Goal: Information Seeking & Learning: Learn about a topic

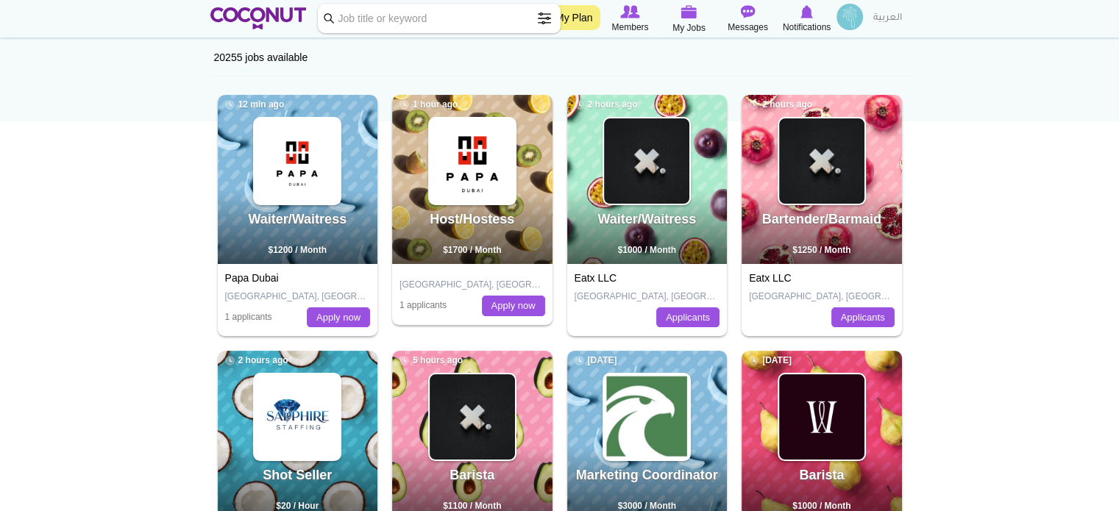
scroll to position [147, 0]
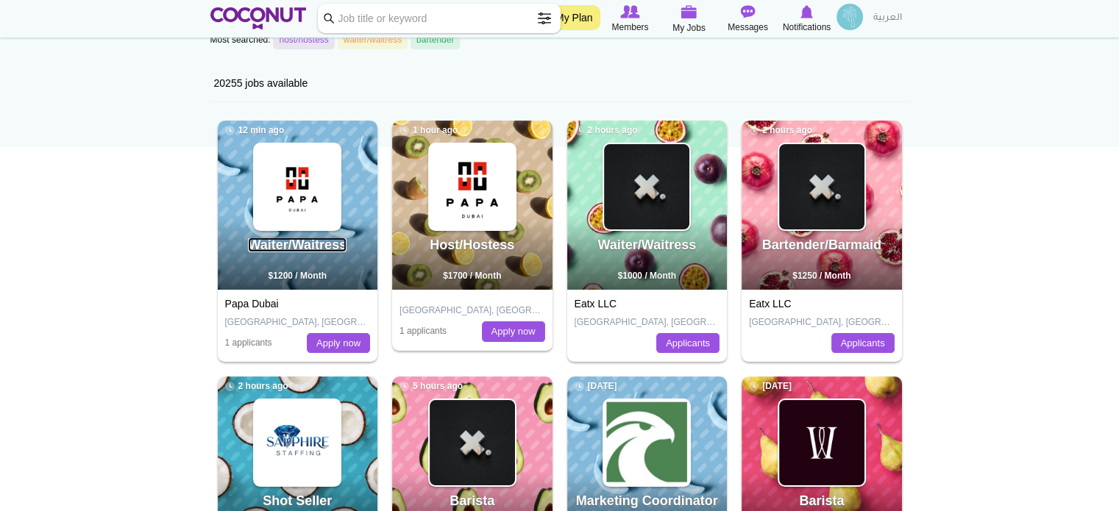
click at [324, 252] on link "Waiter/Waitress" at bounding box center [297, 245] width 99 height 15
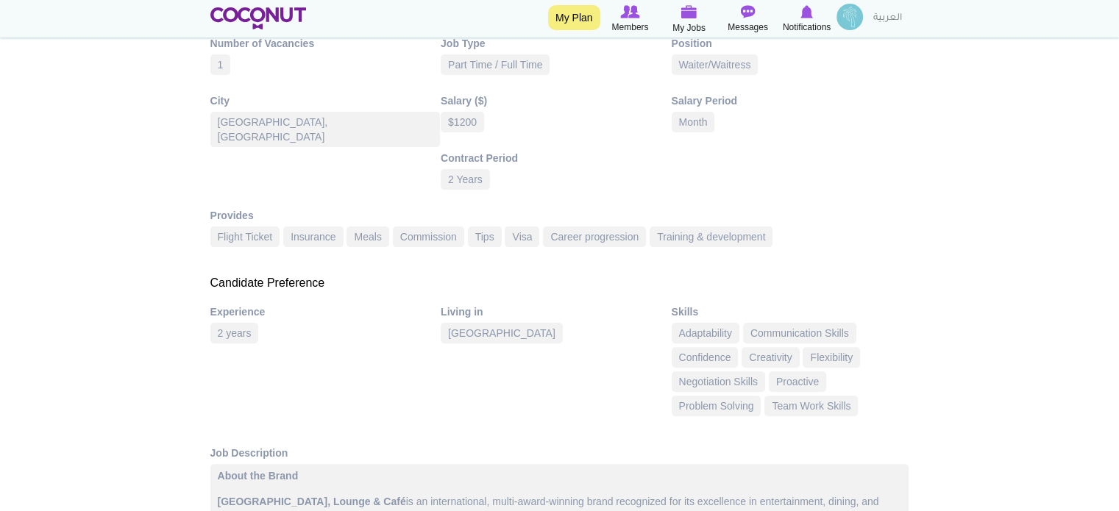
scroll to position [294, 0]
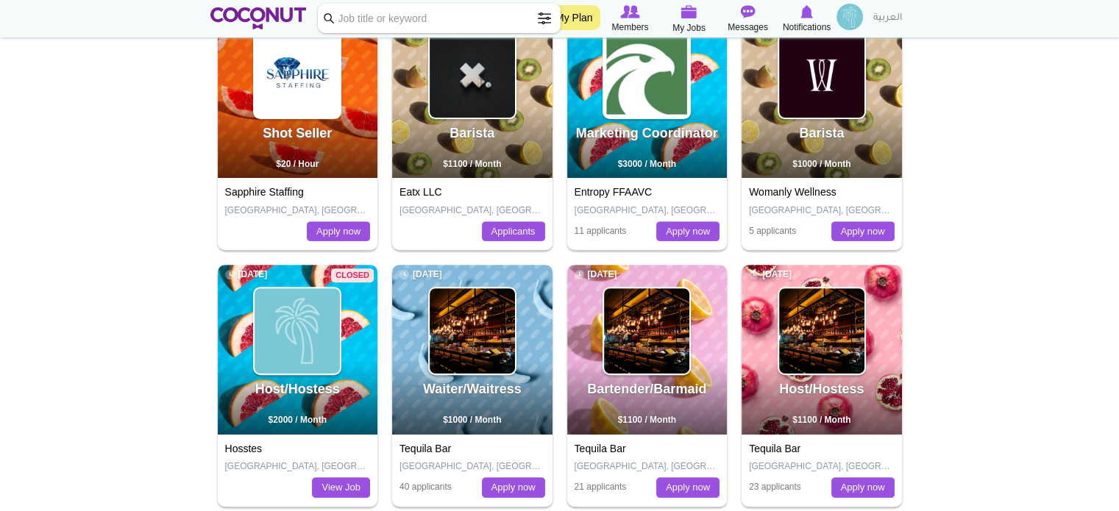
scroll to position [74, 0]
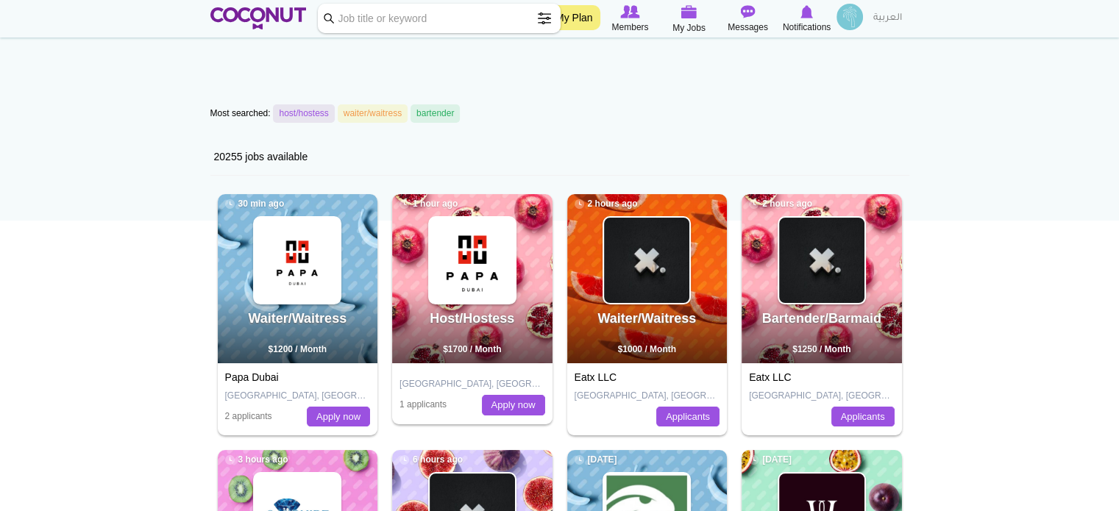
click at [851, 18] on img at bounding box center [849, 17] width 26 height 26
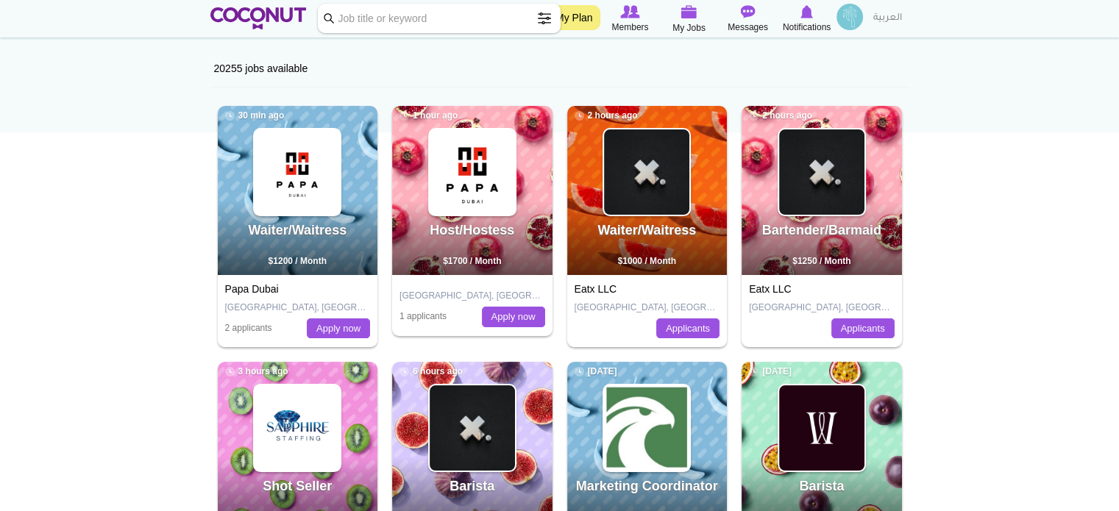
scroll to position [74, 0]
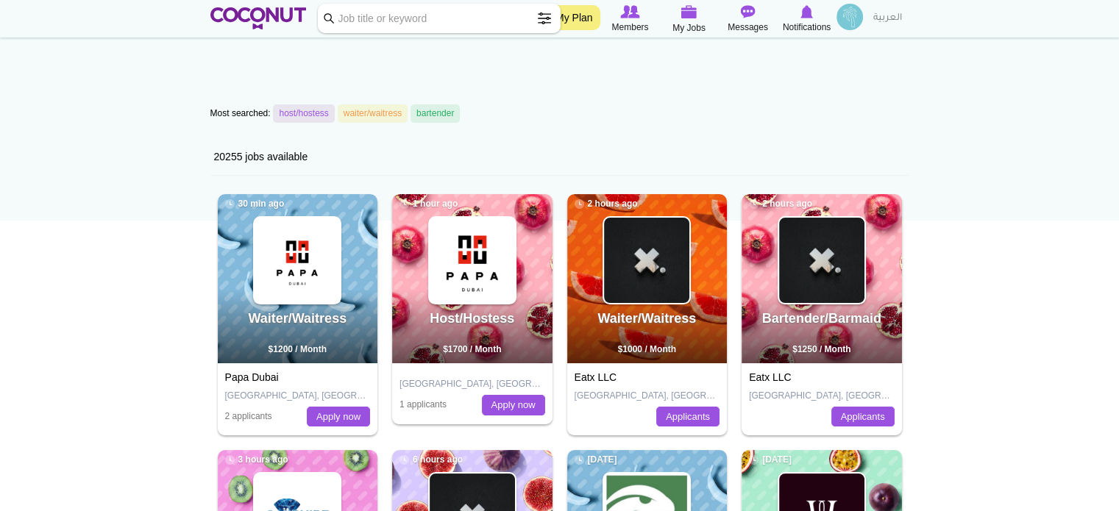
click at [857, 19] on img at bounding box center [849, 17] width 26 height 26
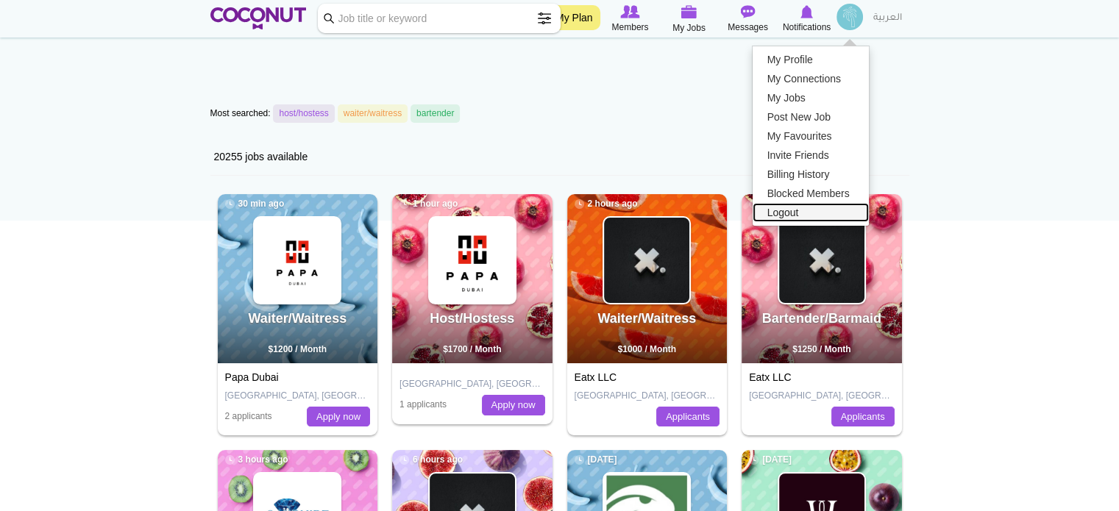
click at [777, 214] on link "Logout" at bounding box center [810, 212] width 116 height 19
